Goal: Information Seeking & Learning: Learn about a topic

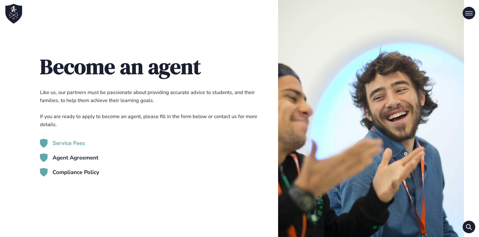
click at [75, 144] on h3 "Service Fees" at bounding box center [69, 144] width 32 height 8
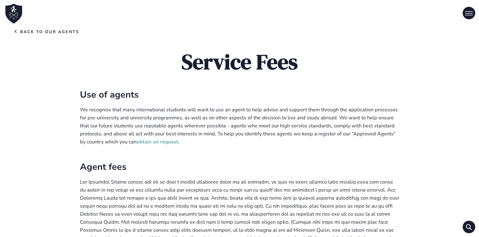
scroll to position [25, 0]
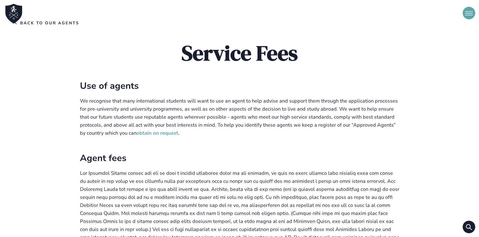
click at [470, 12] on button "Open Menu" at bounding box center [468, 13] width 13 height 13
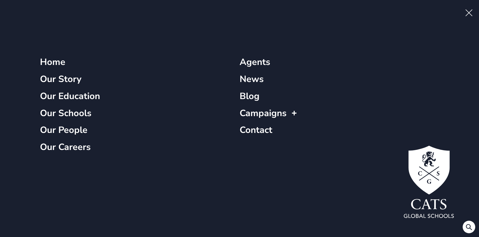
click at [470, 12] on span "Open Menu" at bounding box center [470, 11] width 4 height 4
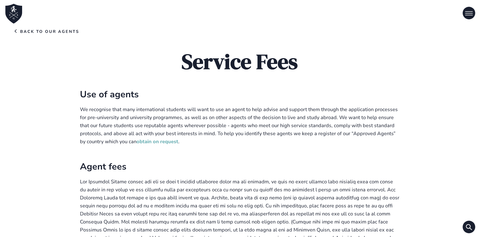
scroll to position [0, 0]
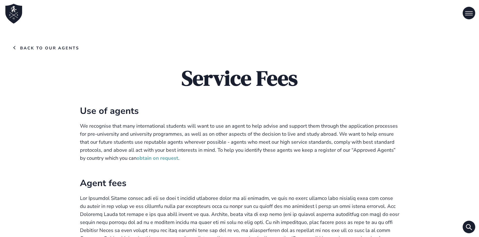
click at [16, 48] on link "Back to Our Agents" at bounding box center [47, 48] width 64 height 6
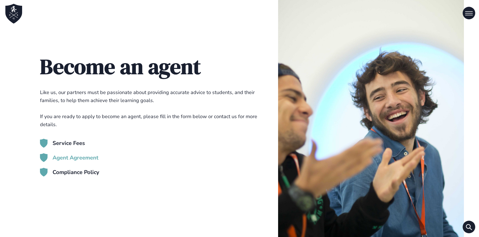
click at [64, 158] on h3 "Agent Agreement" at bounding box center [76, 159] width 46 height 8
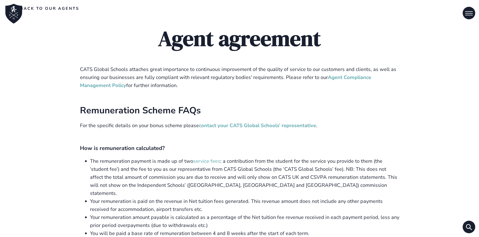
scroll to position [25, 0]
